Goal: Task Accomplishment & Management: Manage account settings

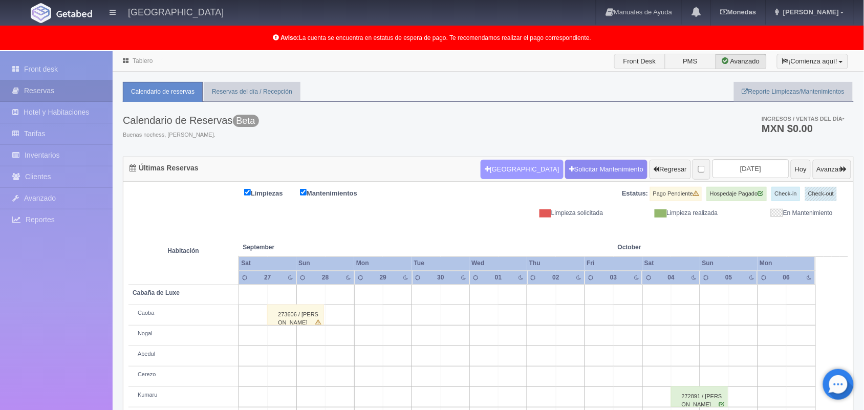
click at [494, 169] on button "[GEOGRAPHIC_DATA]" at bounding box center [522, 169] width 82 height 19
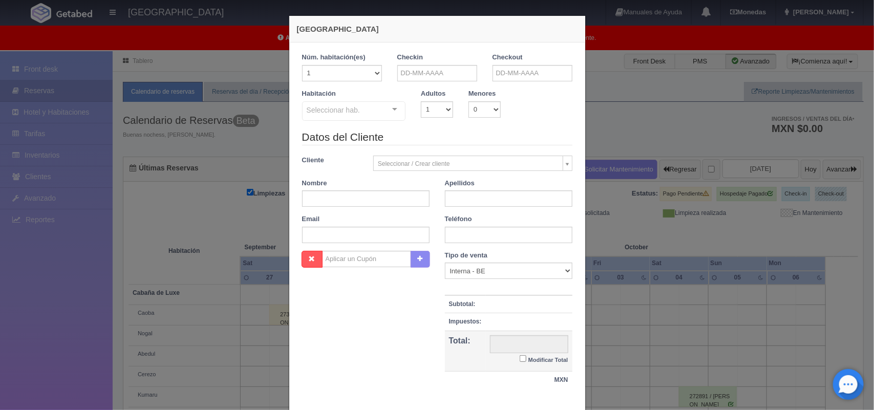
checkbox input "false"
click at [416, 78] on input "text" at bounding box center [437, 73] width 80 height 16
click at [461, 157] on link "18" at bounding box center [458, 152] width 13 height 15
type input "18-09-2025"
checkbox input "false"
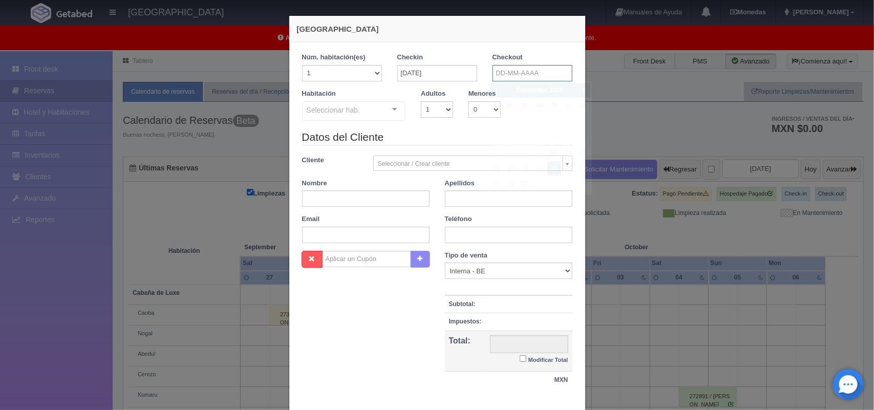
click at [551, 70] on input "text" at bounding box center [532, 73] width 80 height 16
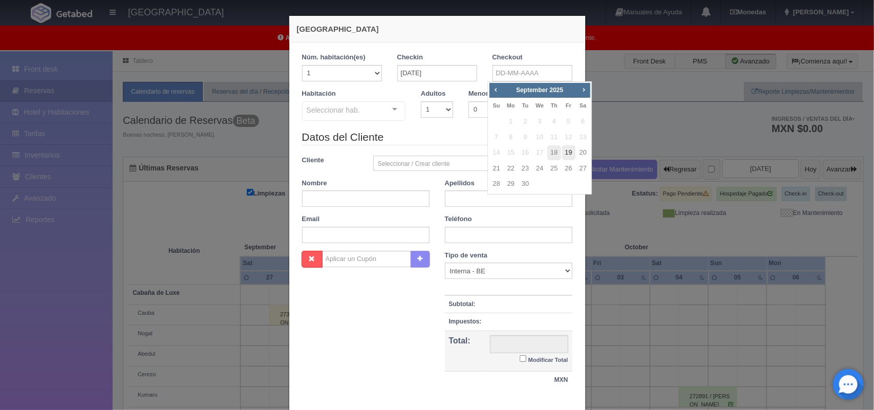
click at [569, 155] on link "19" at bounding box center [568, 152] width 13 height 15
type input "19-09-2025"
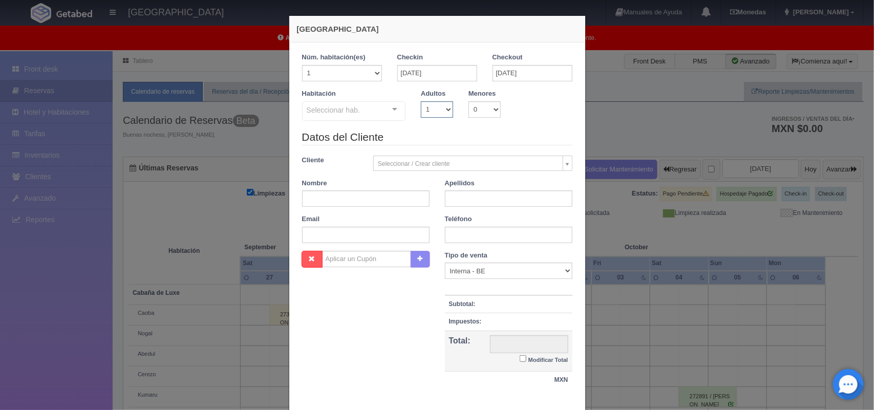
checkbox input "false"
click at [428, 109] on select "1 2 3 4 5 6 7 8 9 10" at bounding box center [437, 109] width 32 height 16
select select "2"
click at [421, 101] on select "1 2 3 4 5 6 7 8 9 10" at bounding box center [437, 109] width 32 height 16
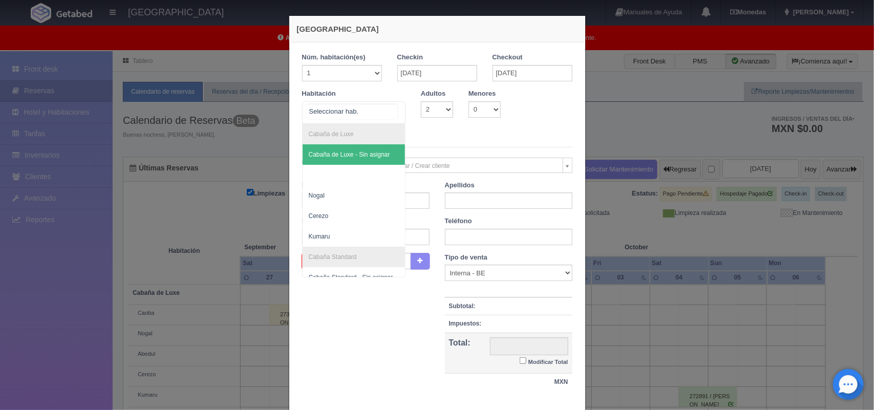
click at [367, 113] on div at bounding box center [354, 112] width 104 height 23
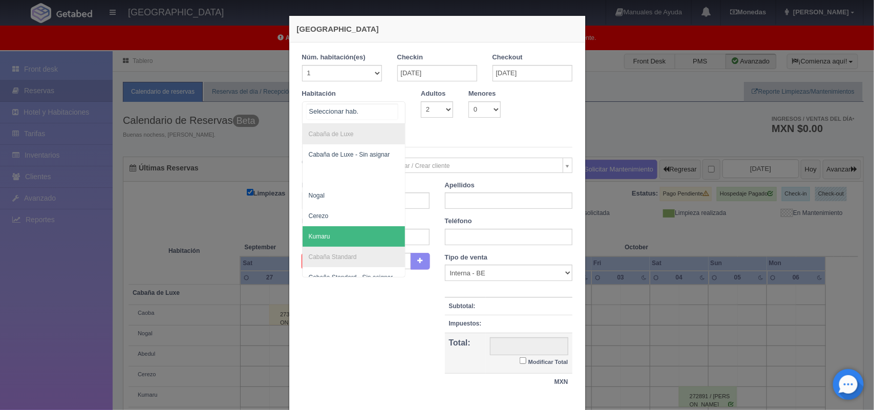
scroll to position [102, 0]
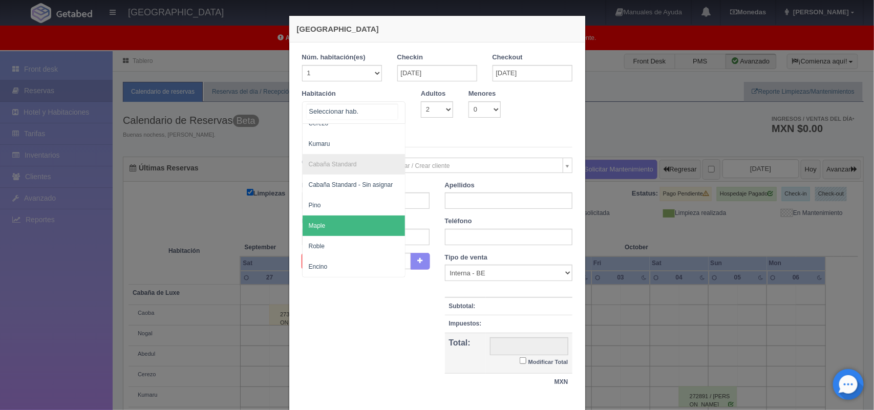
click at [363, 215] on span "Maple" at bounding box center [354, 225] width 103 height 20
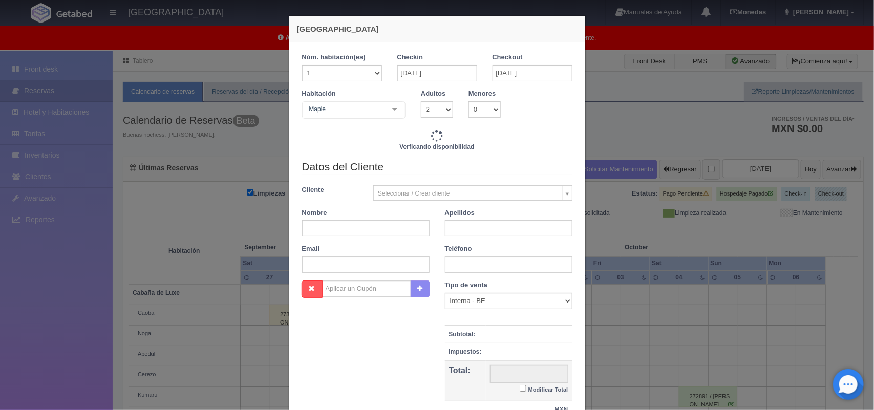
checkbox input "false"
click at [352, 228] on input "text" at bounding box center [365, 228] width 127 height 16
type input "1300.00"
checkbox input "false"
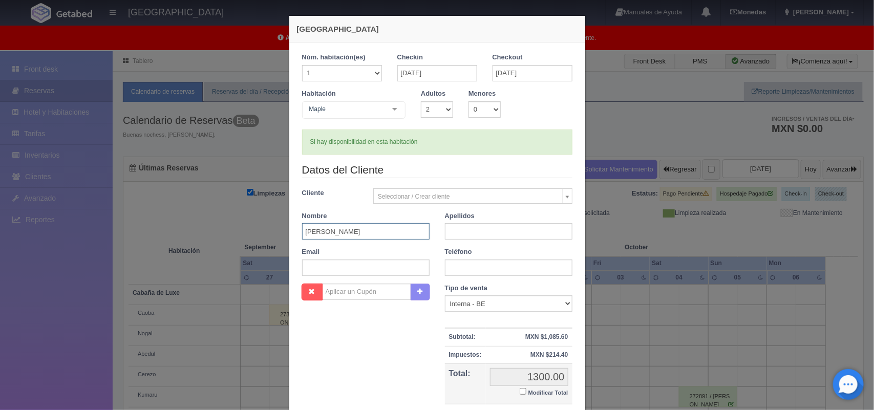
type input "Joel Armando"
click at [457, 229] on input "text" at bounding box center [508, 231] width 127 height 16
click at [457, 229] on input "Lun" at bounding box center [508, 231] width 127 height 16
type input "Luna Ojeda"
click at [481, 269] on input "text" at bounding box center [508, 268] width 127 height 16
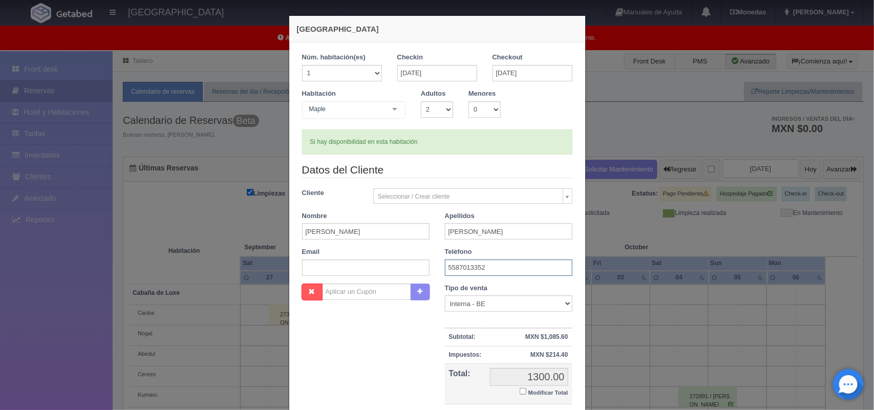
type input "5587013352"
click at [520, 392] on input "Modificar Total" at bounding box center [523, 391] width 7 height 7
checkbox input "true"
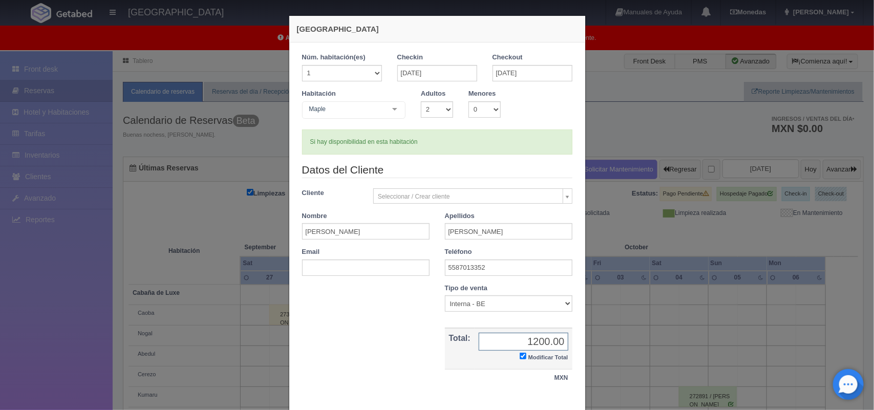
scroll to position [59, 0]
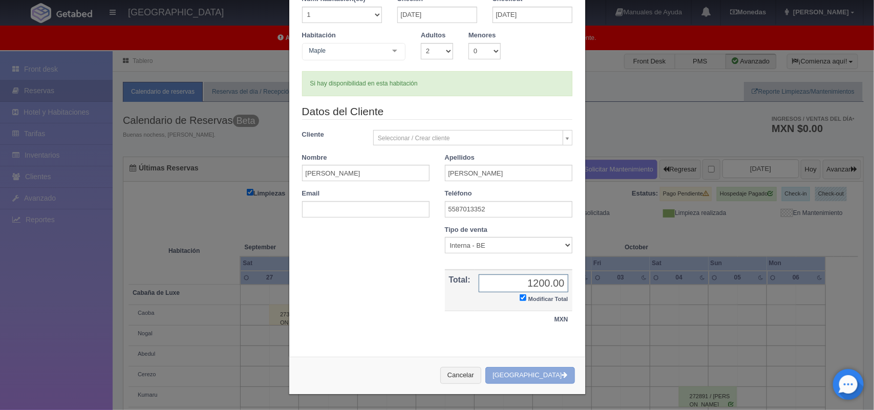
type input "1200.00"
click at [522, 378] on button "[GEOGRAPHIC_DATA]" at bounding box center [529, 375] width 89 height 17
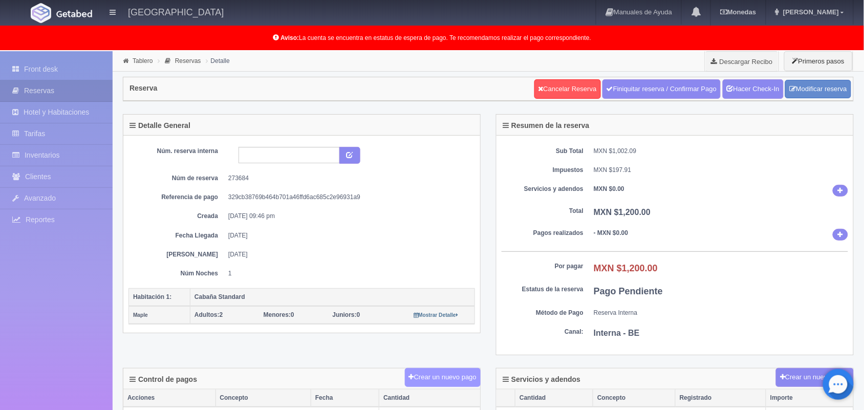
click at [455, 379] on button "Crear un nuevo pago" at bounding box center [443, 377] width 76 height 19
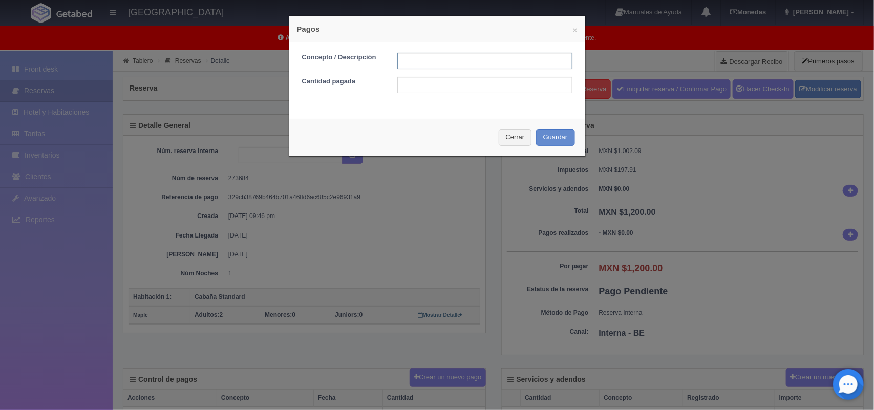
click at [446, 57] on input "text" at bounding box center [484, 61] width 175 height 16
type input "pago con tarjeta 18/09/2025"
click at [474, 85] on input "text" at bounding box center [484, 85] width 175 height 16
type input "1200.00"
click at [551, 138] on button "Guardar" at bounding box center [555, 137] width 39 height 17
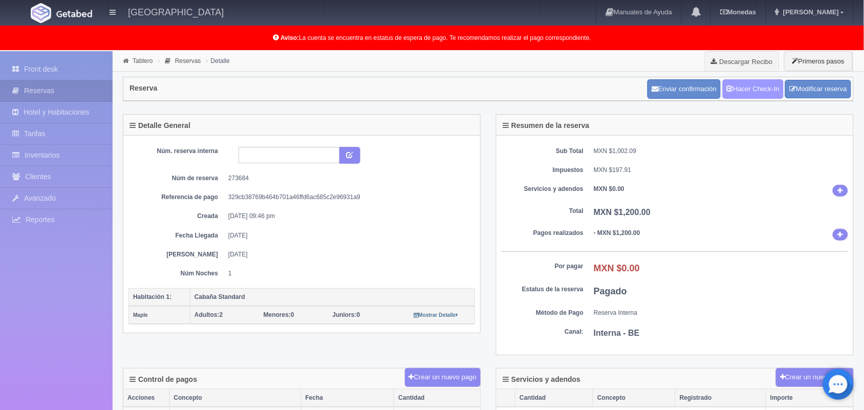
click at [751, 90] on link "Hacer Check-In" at bounding box center [753, 88] width 61 height 19
click at [141, 62] on link "Tablero" at bounding box center [143, 60] width 20 height 7
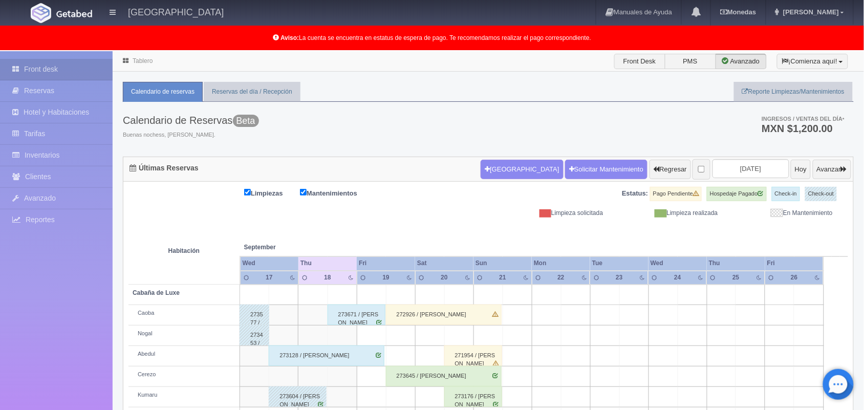
scroll to position [142, 0]
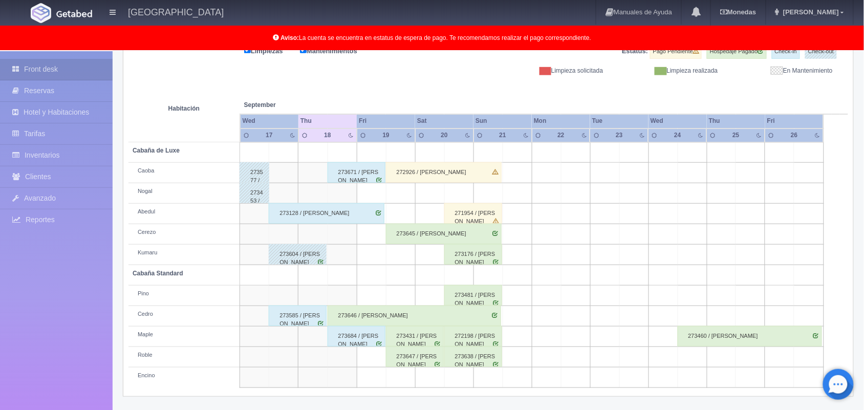
click at [292, 319] on div "273585 / [PERSON_NAME]" at bounding box center [298, 316] width 58 height 20
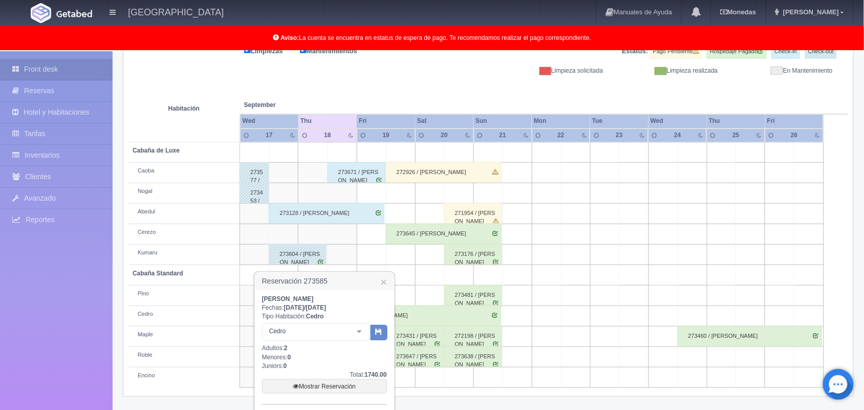
scroll to position [215, 0]
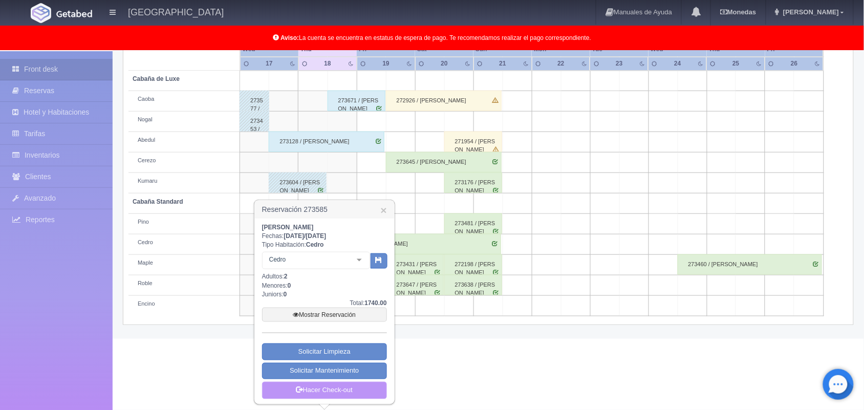
click at [329, 382] on link "Hacer Check-out" at bounding box center [324, 390] width 125 height 17
click at [328, 394] on link "Hacer Check-out" at bounding box center [324, 390] width 125 height 17
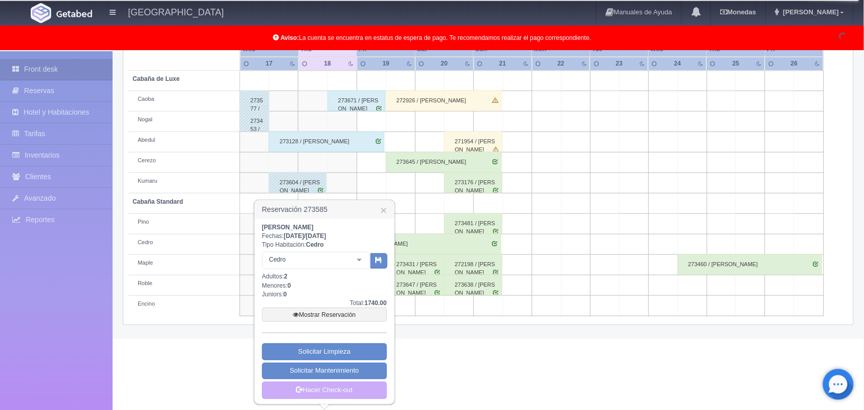
click at [416, 195] on td at bounding box center [429, 203] width 29 height 20
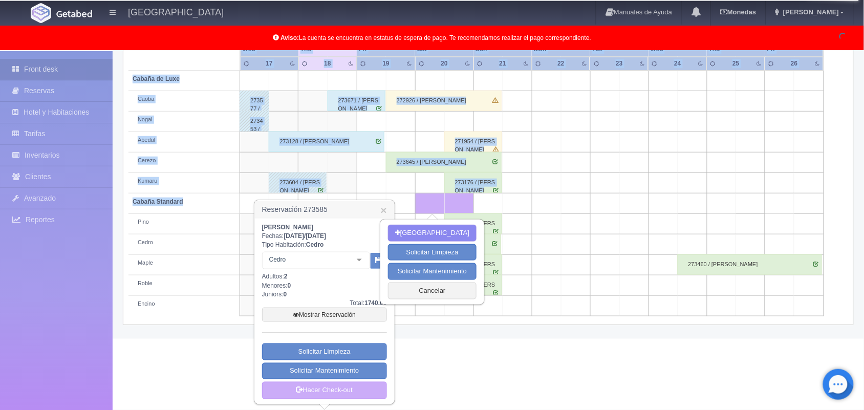
drag, startPoint x: 416, startPoint y: 195, endPoint x: 502, endPoint y: 393, distance: 215.8
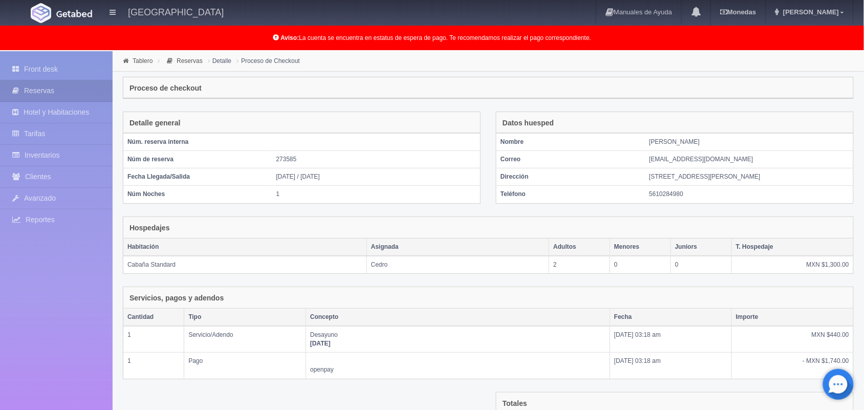
scroll to position [146, 0]
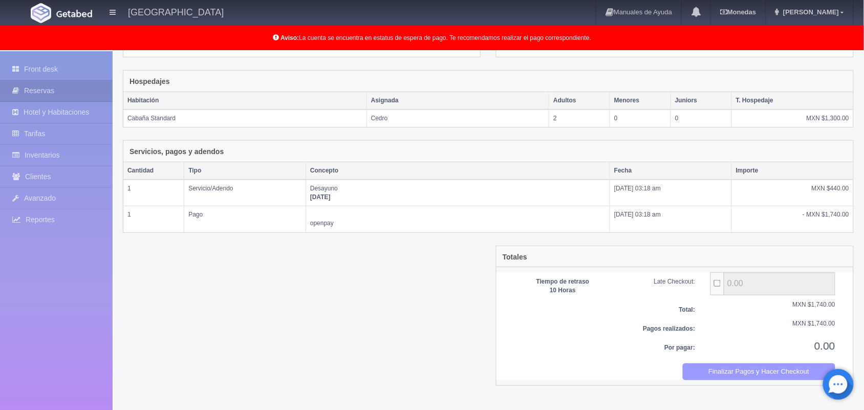
click at [733, 379] on button "Finalizar Pagos y Hacer Checkout" at bounding box center [759, 371] width 153 height 17
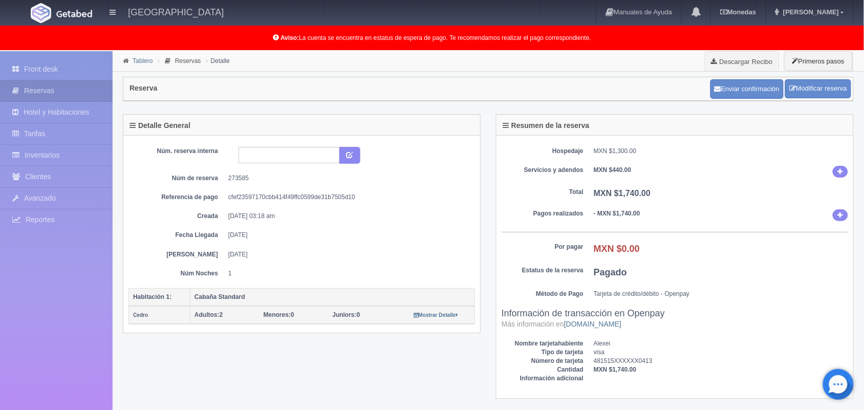
click at [145, 60] on link "Tablero" at bounding box center [143, 60] width 20 height 7
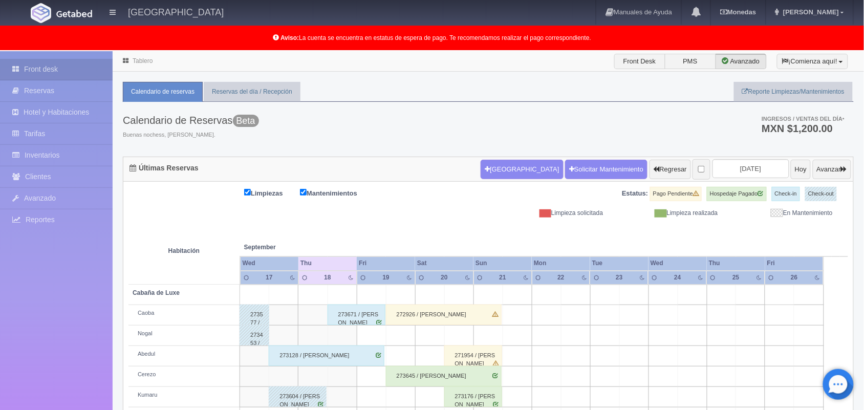
scroll to position [142, 0]
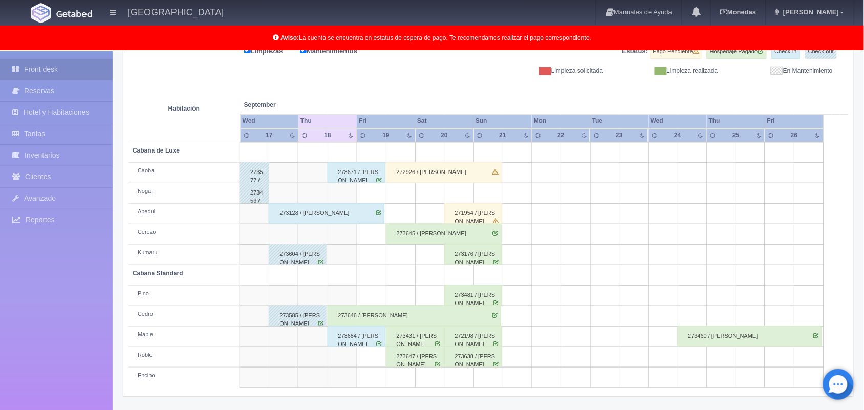
click at [476, 315] on div "273646 / [PERSON_NAME]" at bounding box center [415, 316] width 174 height 20
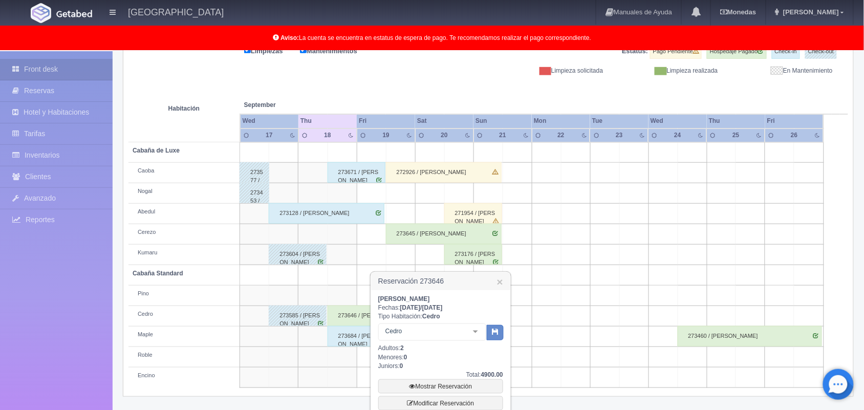
scroll to position [232, 0]
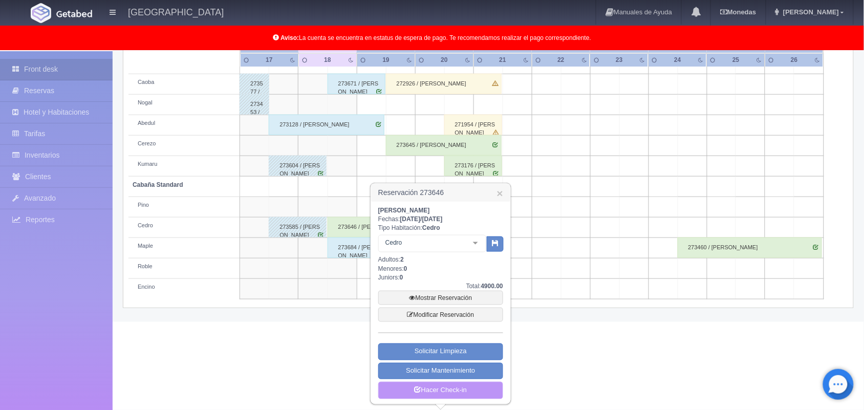
click at [476, 392] on link "Hacer Check-in" at bounding box center [440, 390] width 125 height 17
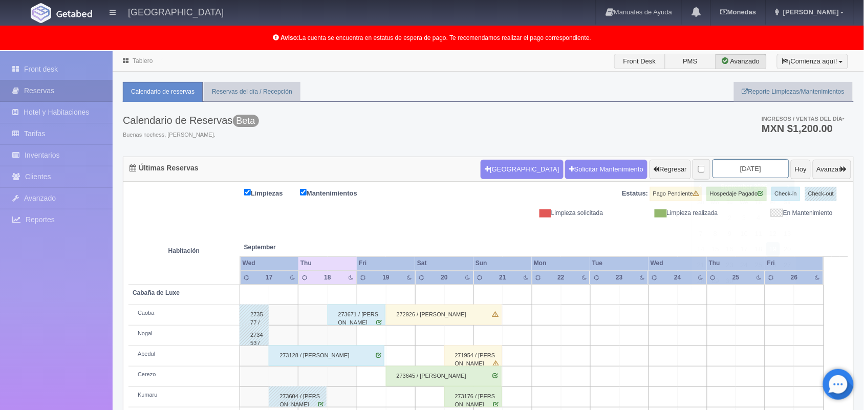
click at [727, 169] on input "[DATE]" at bounding box center [751, 168] width 77 height 19
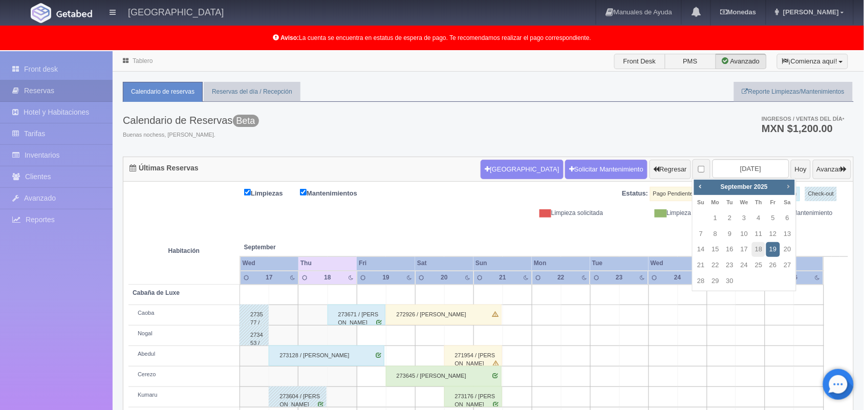
click at [786, 185] on span "Next" at bounding box center [788, 186] width 8 height 8
click at [769, 221] on link "3" at bounding box center [772, 218] width 13 height 15
type input "[DATE]"
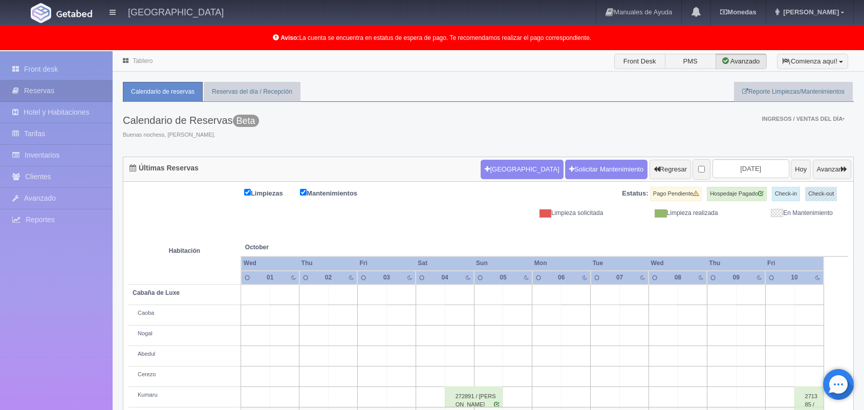
scroll to position [142, 0]
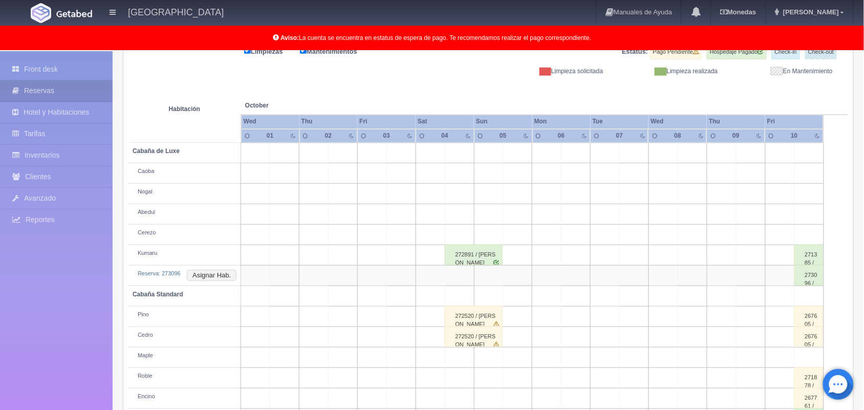
click at [864, 268] on html "[GEOGRAPHIC_DATA] Manuales de Ayuda Actualizaciones recientes [GEOGRAPHIC_DATA]…" at bounding box center [432, 63] width 864 height 410
